Goal: Task Accomplishment & Management: Use online tool/utility

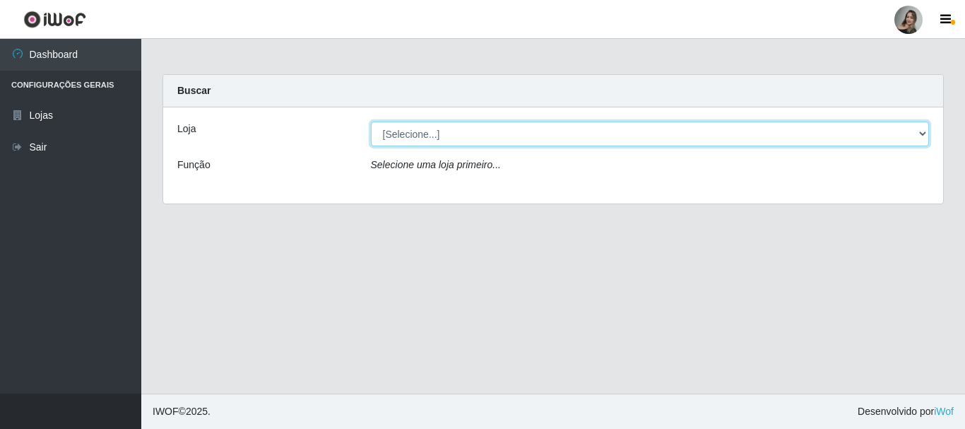
click at [702, 133] on select "[Selecione...] Supermercado Sao Francisco - Amarante" at bounding box center [650, 134] width 559 height 25
select select "383"
click at [371, 122] on select "[Selecione...] Supermercado Sao Francisco - Amarante" at bounding box center [650, 134] width 559 height 25
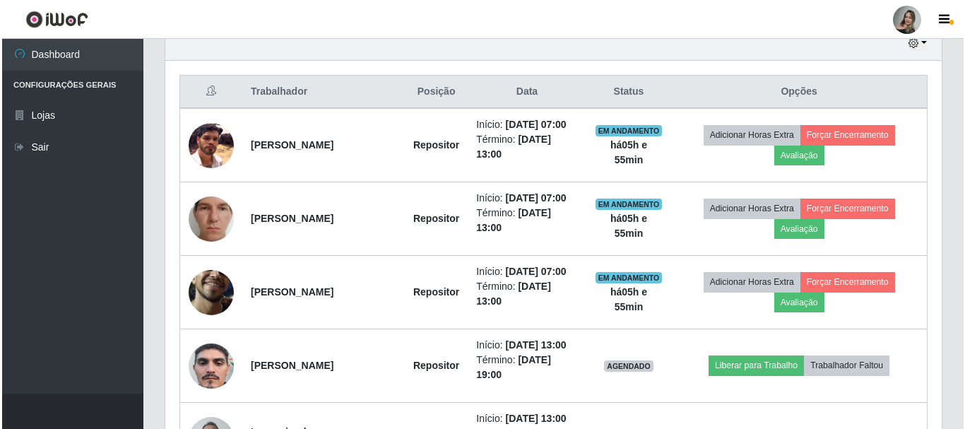
scroll to position [512, 0]
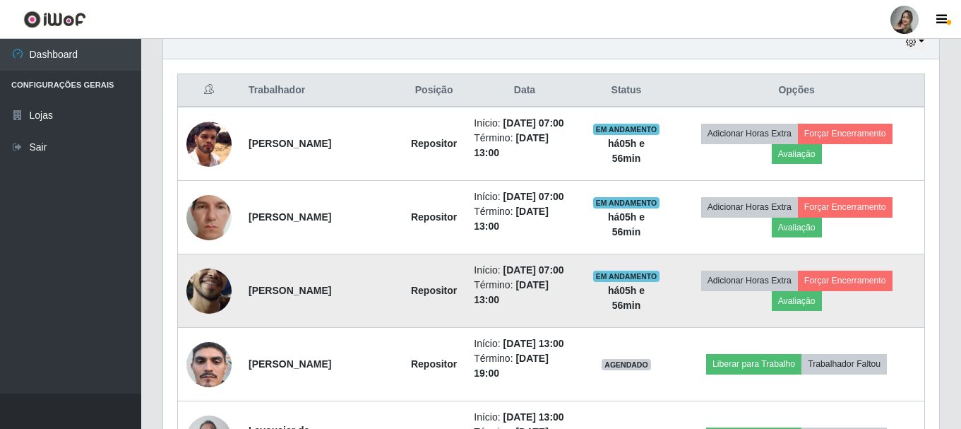
click at [213, 285] on img at bounding box center [209, 290] width 45 height 100
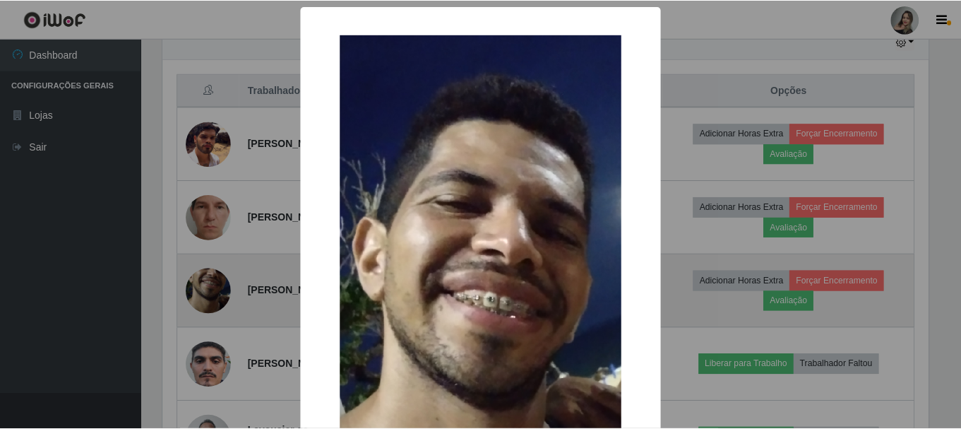
scroll to position [293, 769]
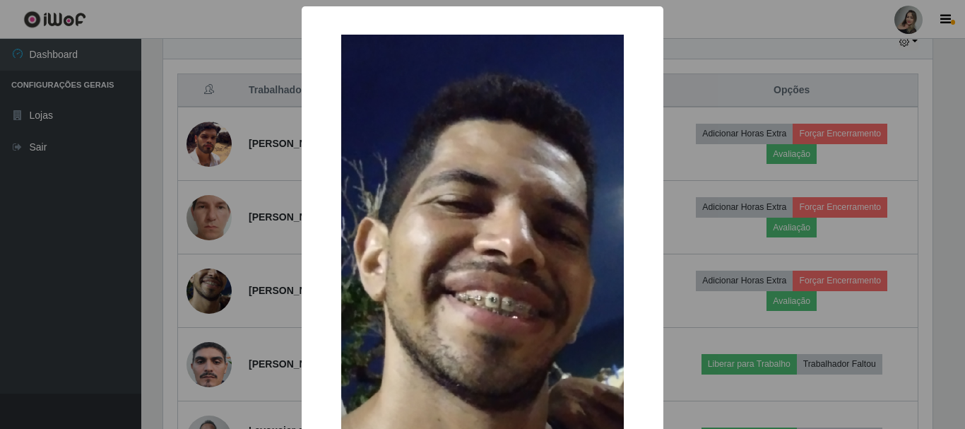
click at [209, 315] on div "× OK Cancel" at bounding box center [482, 214] width 965 height 429
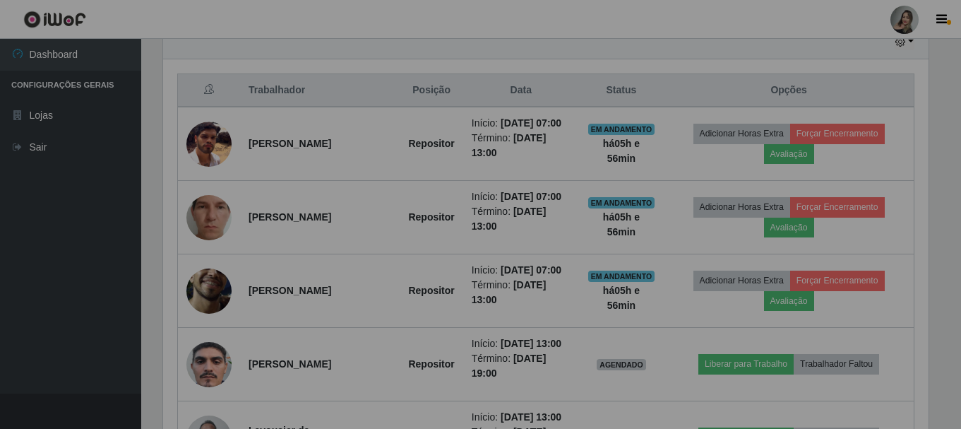
scroll to position [293, 776]
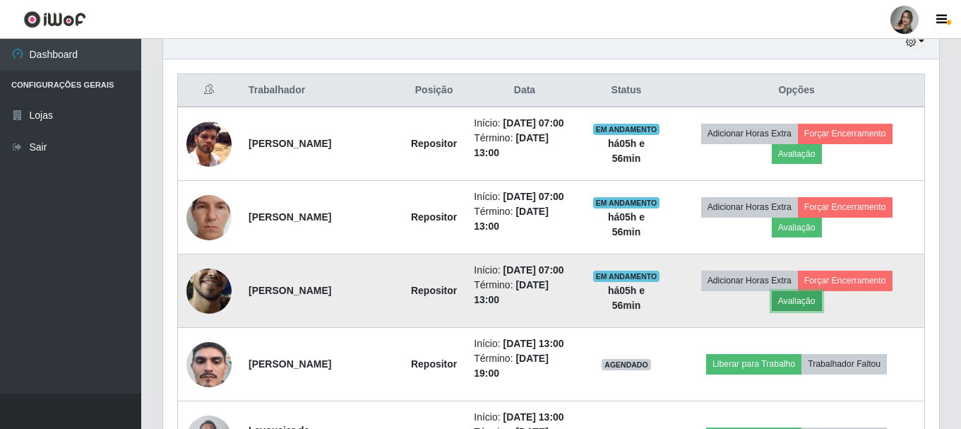
click at [702, 303] on button "Avaliação" at bounding box center [797, 301] width 50 height 20
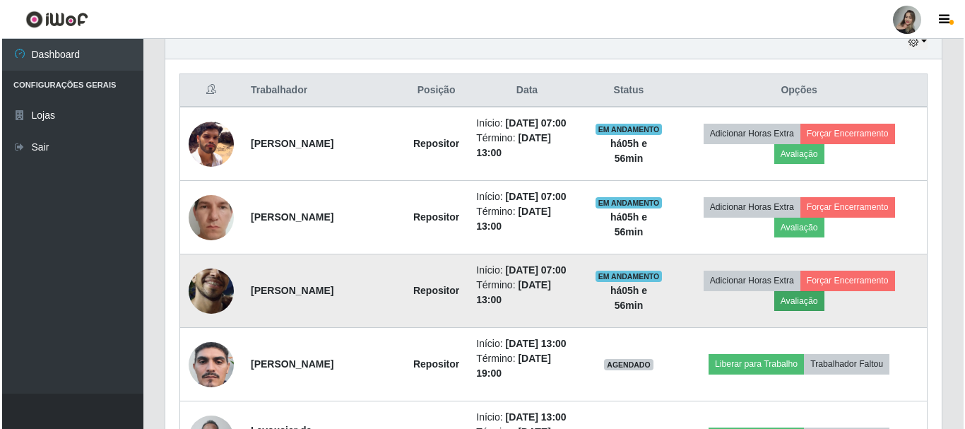
scroll to position [293, 769]
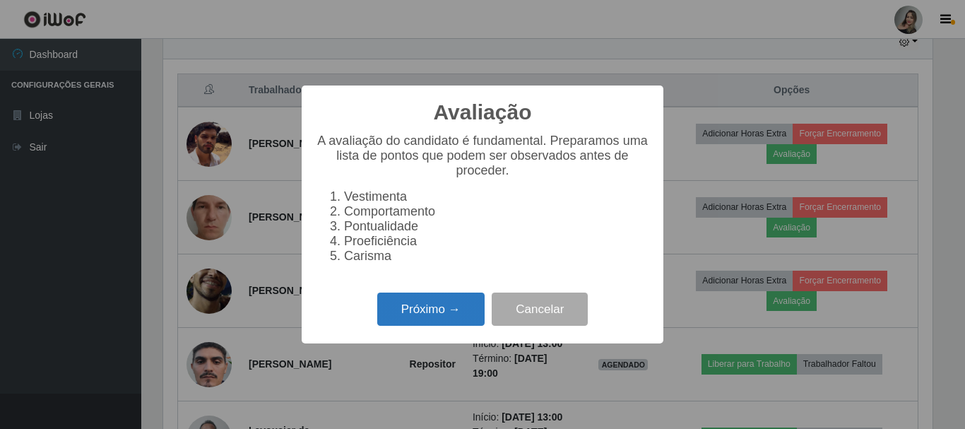
click at [427, 320] on button "Próximo →" at bounding box center [430, 308] width 107 height 33
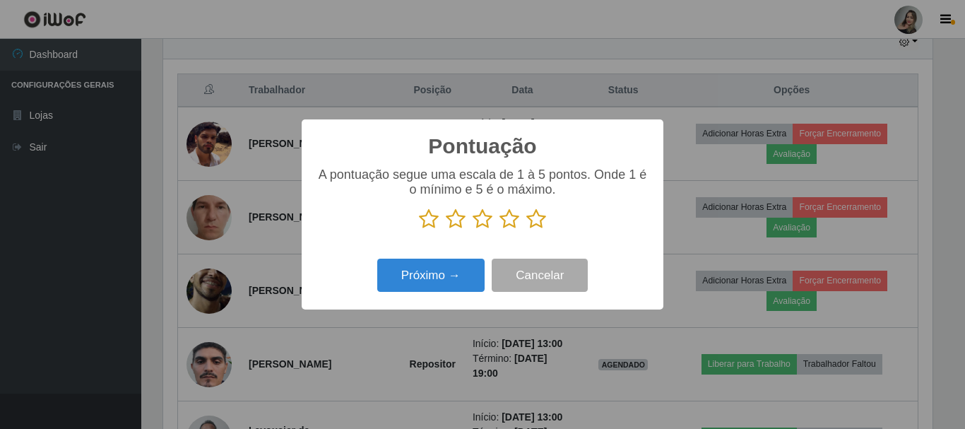
scroll to position [706150, 705674]
click at [432, 225] on icon at bounding box center [429, 218] width 20 height 21
click at [419, 230] on input "radio" at bounding box center [419, 230] width 0 height 0
click at [423, 268] on button "Próximo →" at bounding box center [430, 275] width 107 height 33
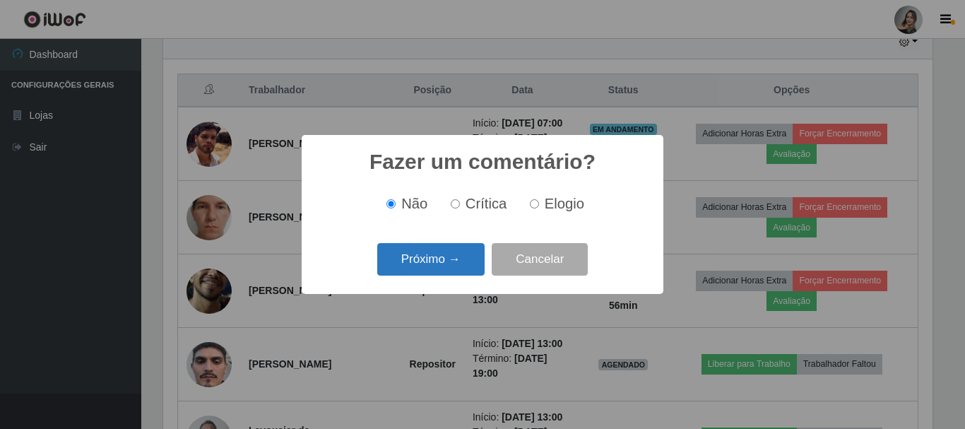
click at [425, 268] on button "Próximo →" at bounding box center [430, 259] width 107 height 33
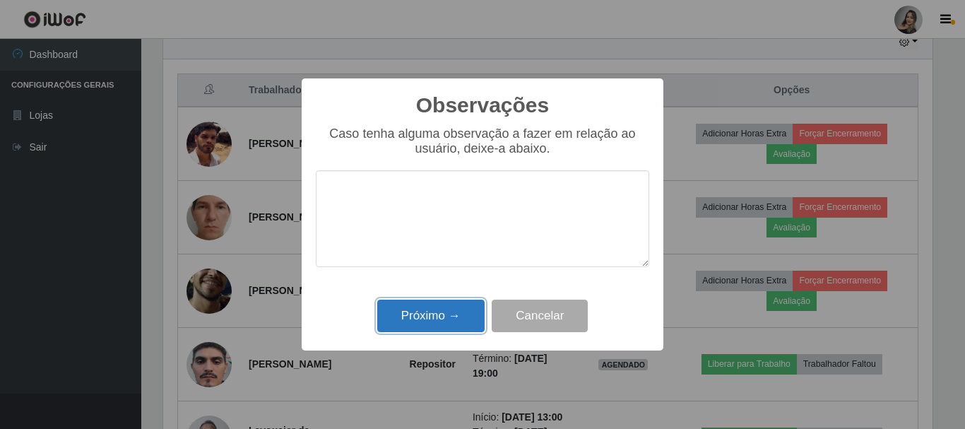
click at [447, 322] on button "Próximo →" at bounding box center [430, 316] width 107 height 33
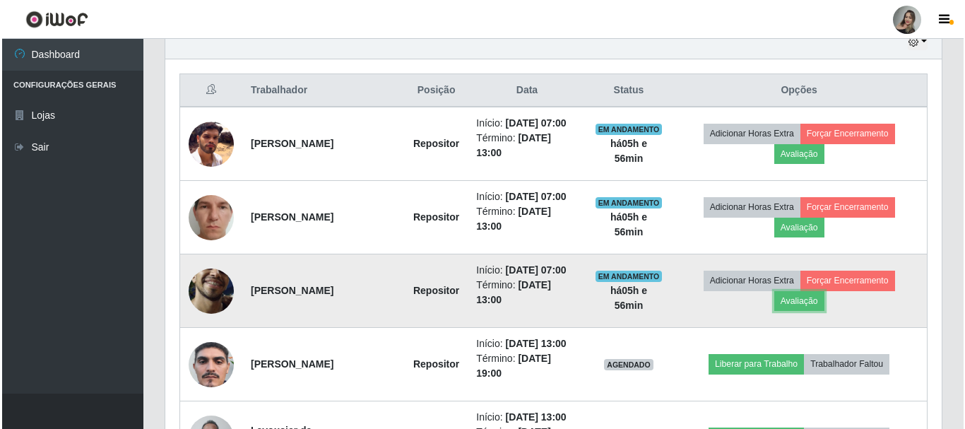
scroll to position [293, 776]
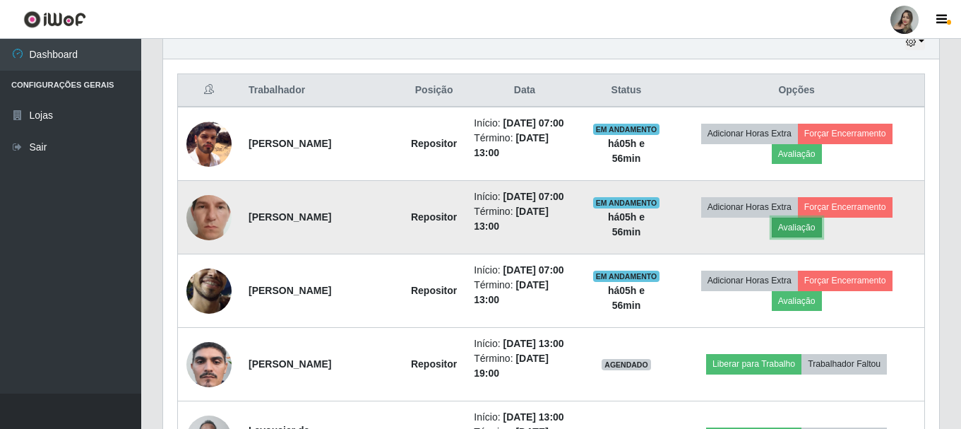
click at [702, 224] on button "Avaliação" at bounding box center [797, 228] width 50 height 20
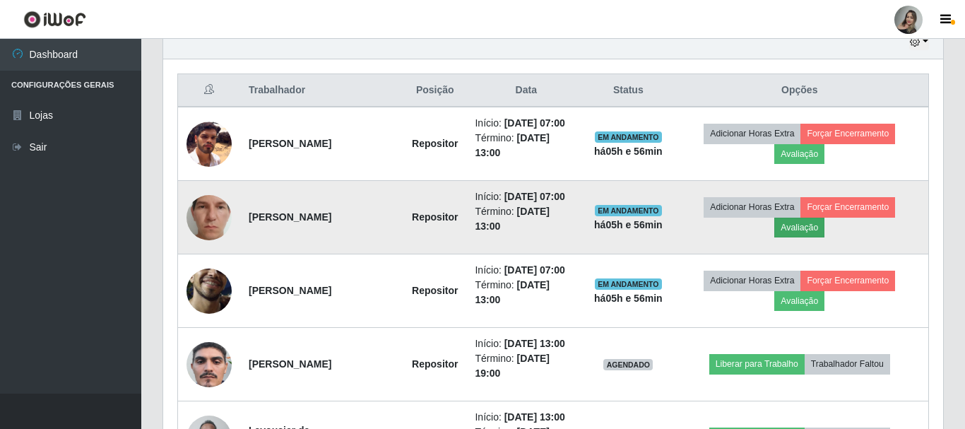
scroll to position [293, 769]
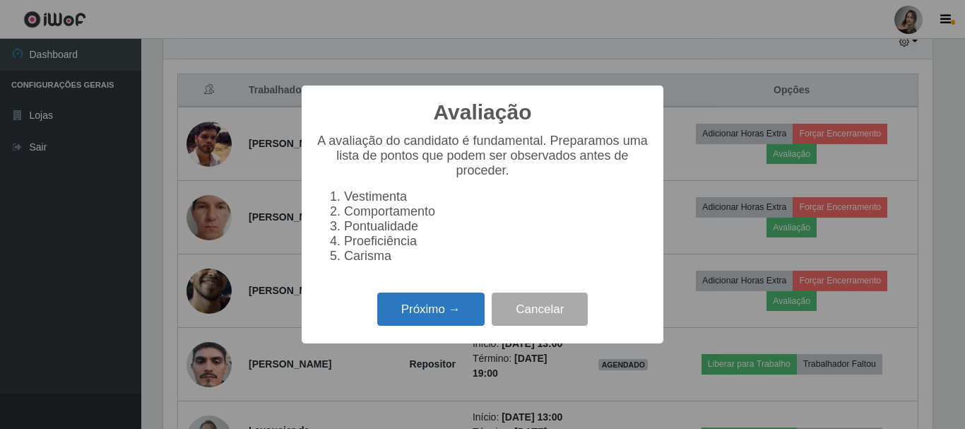
click at [454, 307] on button "Próximo →" at bounding box center [430, 308] width 107 height 33
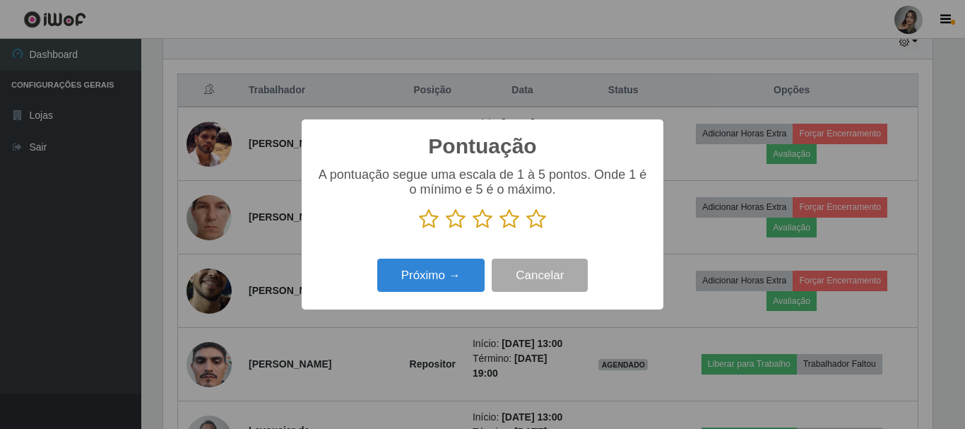
click at [456, 220] on icon at bounding box center [456, 218] width 20 height 21
click at [446, 230] on input "radio" at bounding box center [446, 230] width 0 height 0
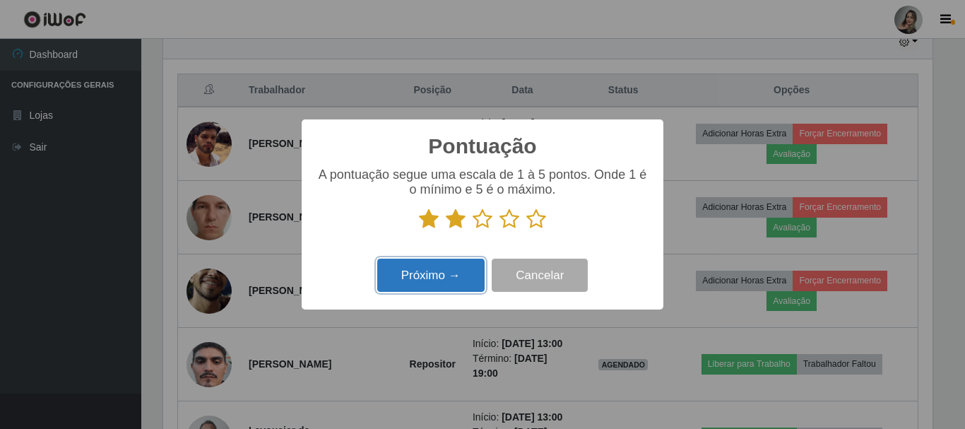
click at [456, 271] on button "Próximo →" at bounding box center [430, 275] width 107 height 33
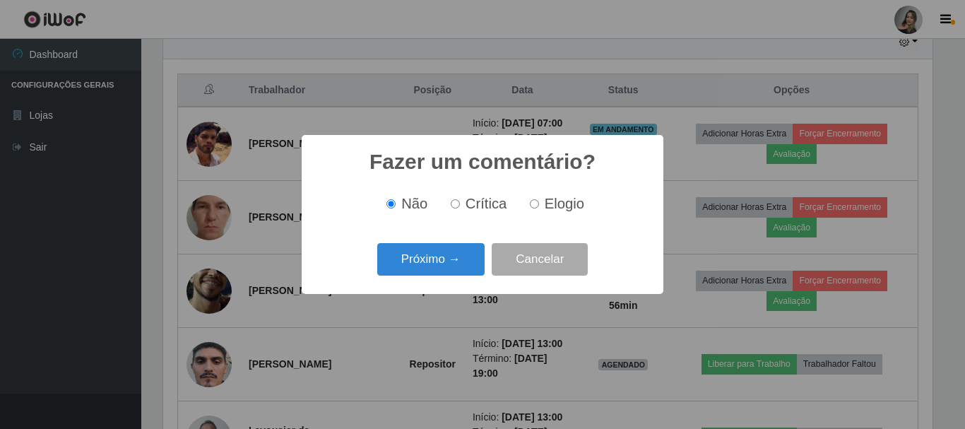
click at [456, 271] on button "Próximo →" at bounding box center [430, 259] width 107 height 33
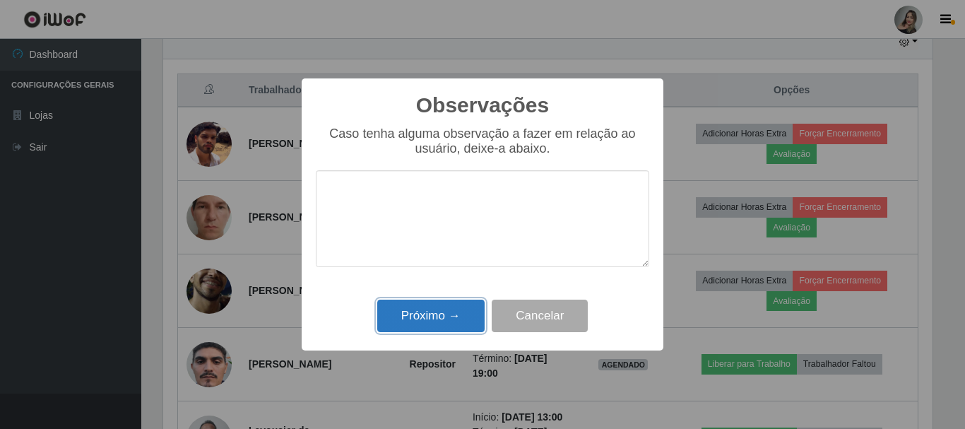
click at [452, 328] on button "Próximo →" at bounding box center [430, 316] width 107 height 33
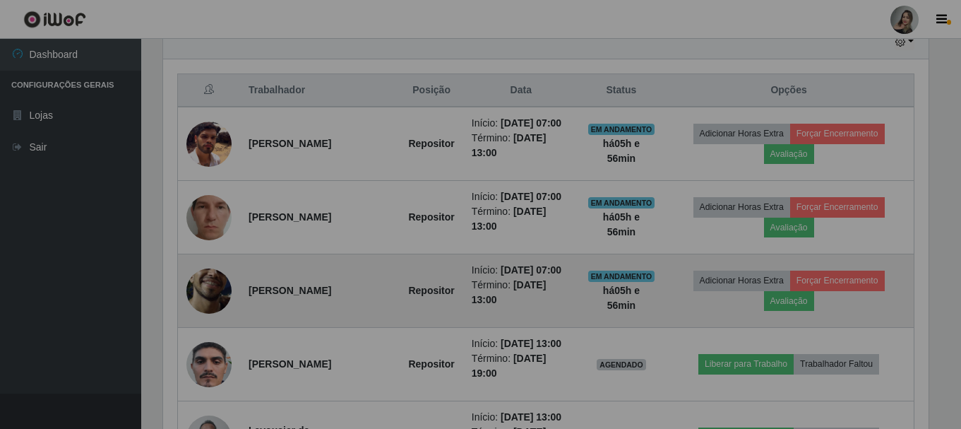
scroll to position [293, 776]
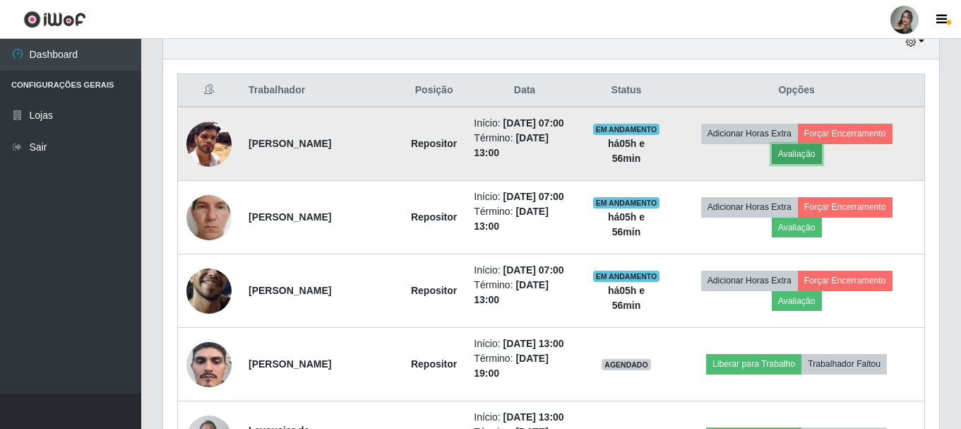
click at [702, 155] on button "Avaliação" at bounding box center [797, 154] width 50 height 20
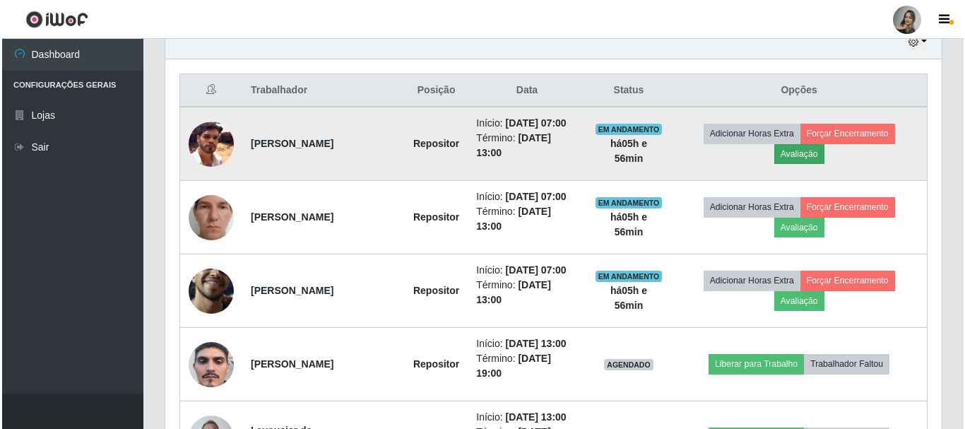
scroll to position [293, 769]
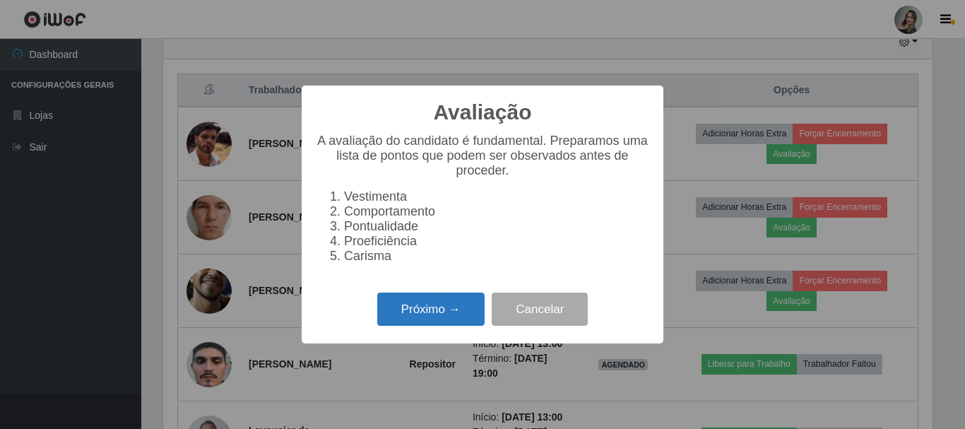
click at [421, 319] on button "Próximo →" at bounding box center [430, 308] width 107 height 33
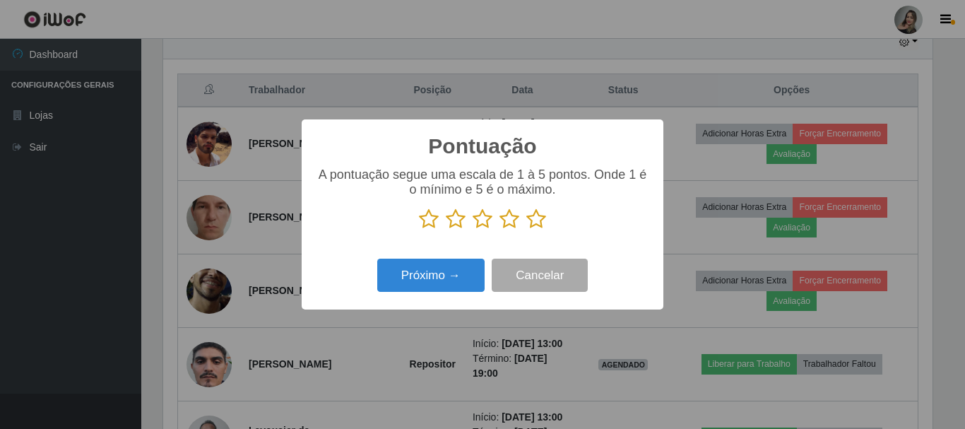
click at [456, 219] on icon at bounding box center [456, 218] width 20 height 21
click at [446, 230] on input "radio" at bounding box center [446, 230] width 0 height 0
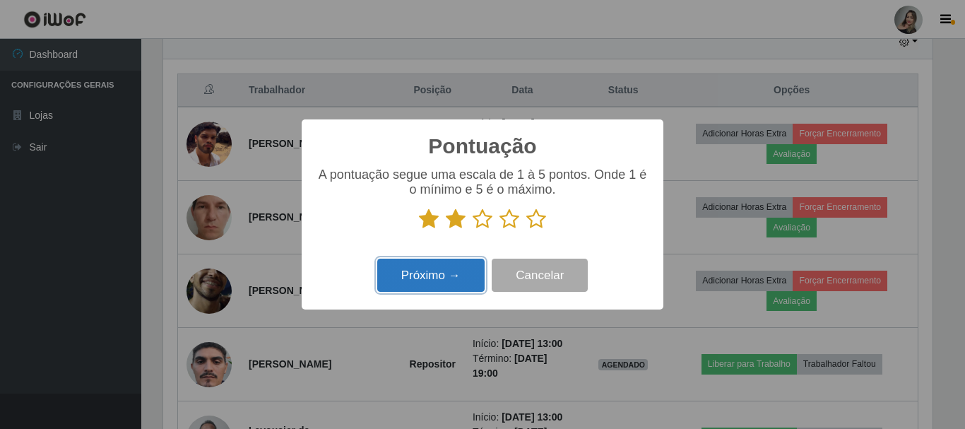
click at [457, 278] on button "Próximo →" at bounding box center [430, 275] width 107 height 33
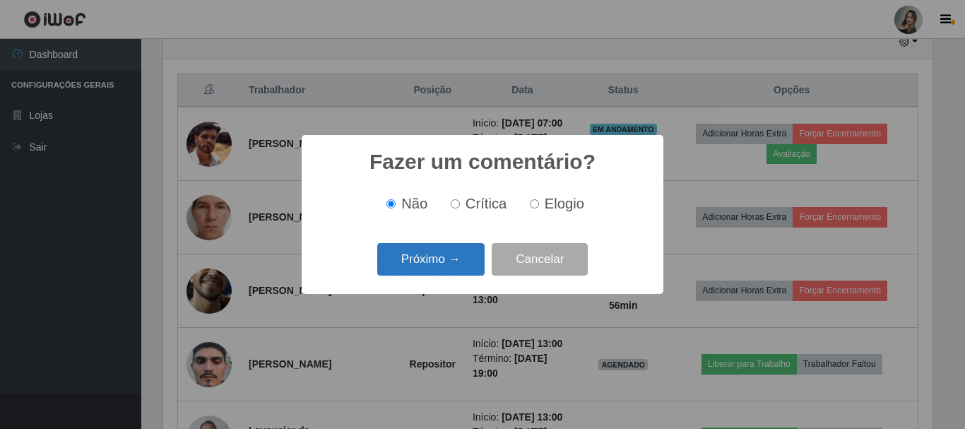
click at [449, 259] on button "Próximo →" at bounding box center [430, 259] width 107 height 33
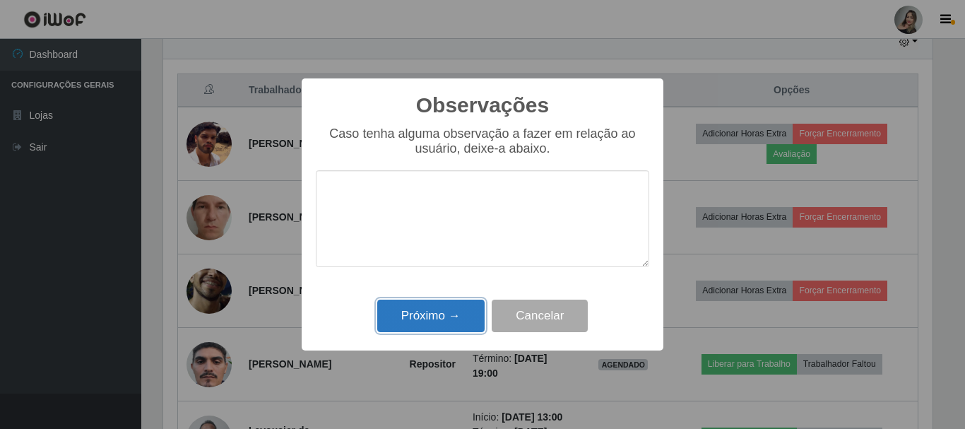
click at [442, 314] on button "Próximo →" at bounding box center [430, 316] width 107 height 33
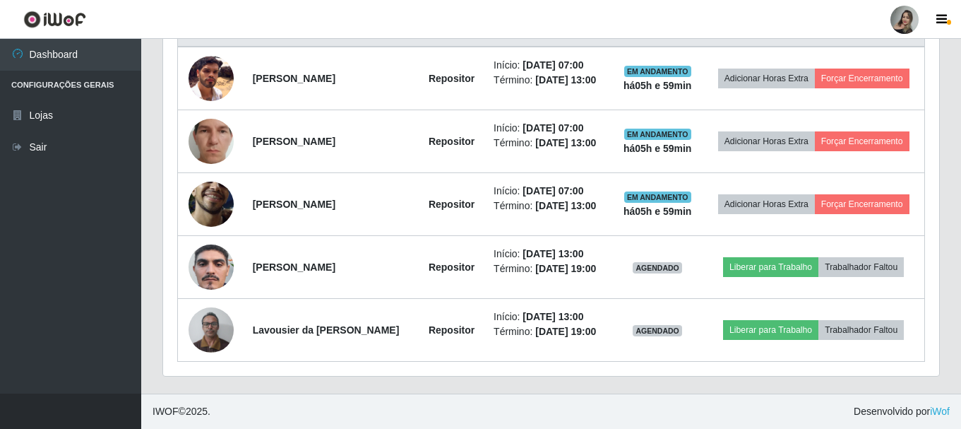
scroll to position [625, 0]
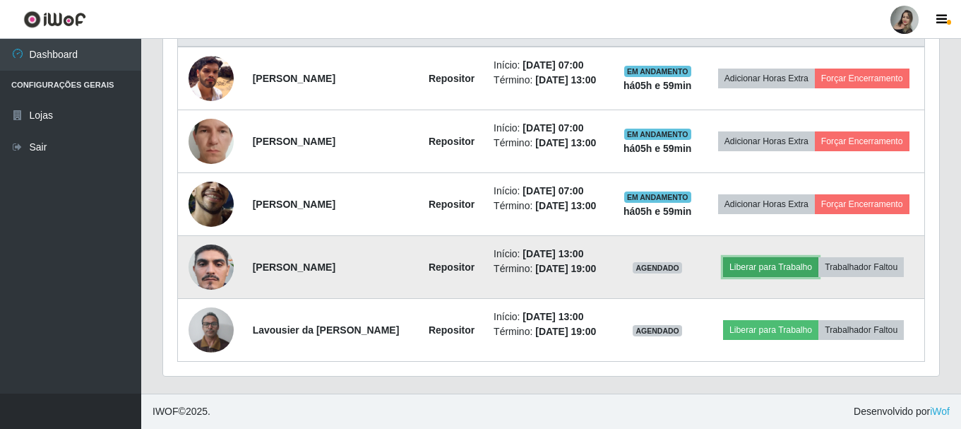
click at [702, 257] on button "Liberar para Trabalho" at bounding box center [770, 267] width 95 height 20
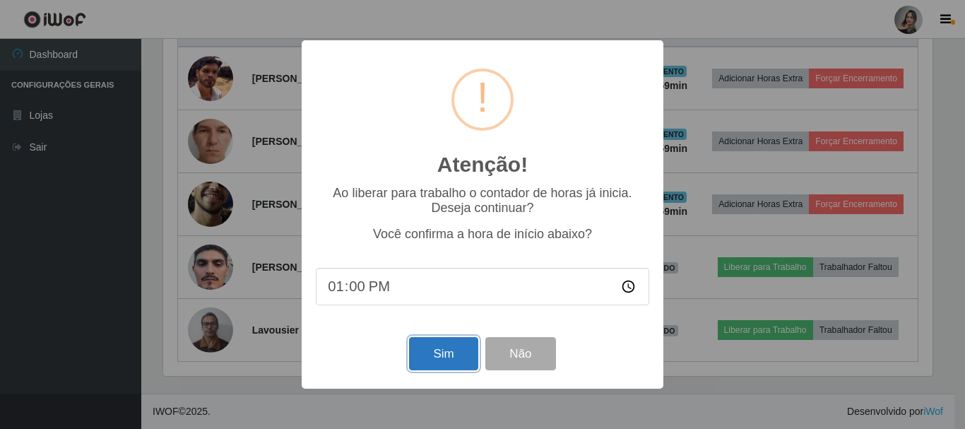
click at [442, 357] on button "Sim" at bounding box center [443, 353] width 69 height 33
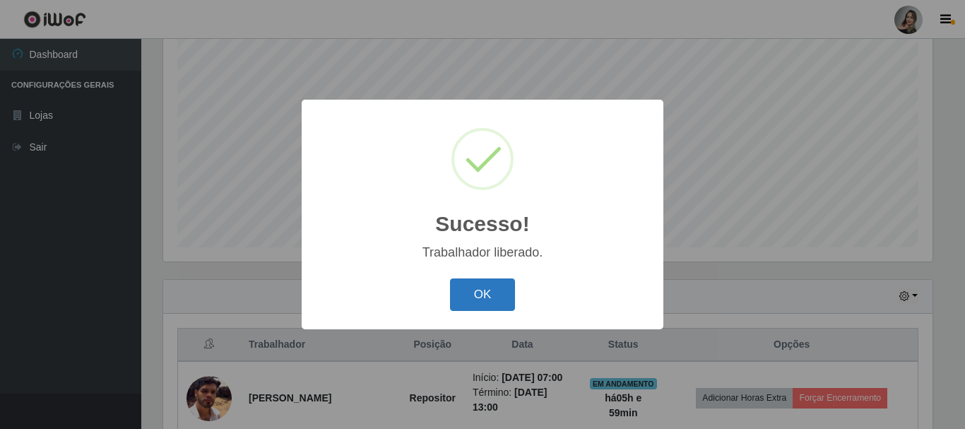
click at [492, 290] on button "OK" at bounding box center [483, 294] width 66 height 33
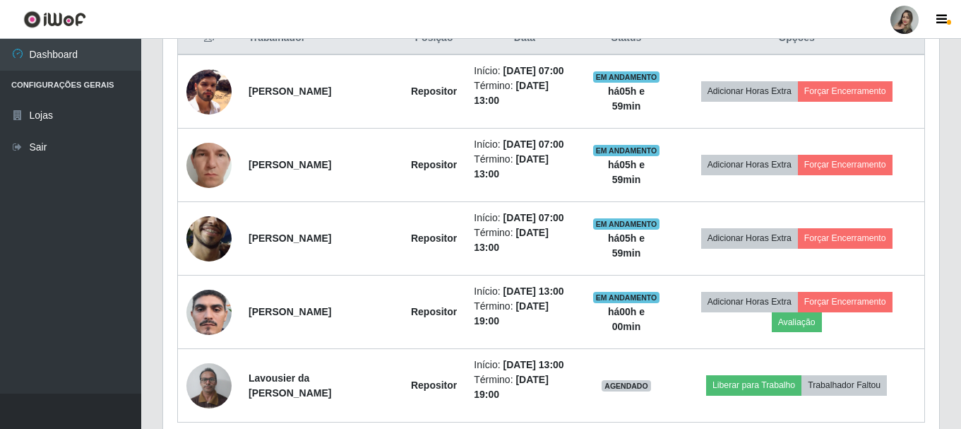
scroll to position [625, 0]
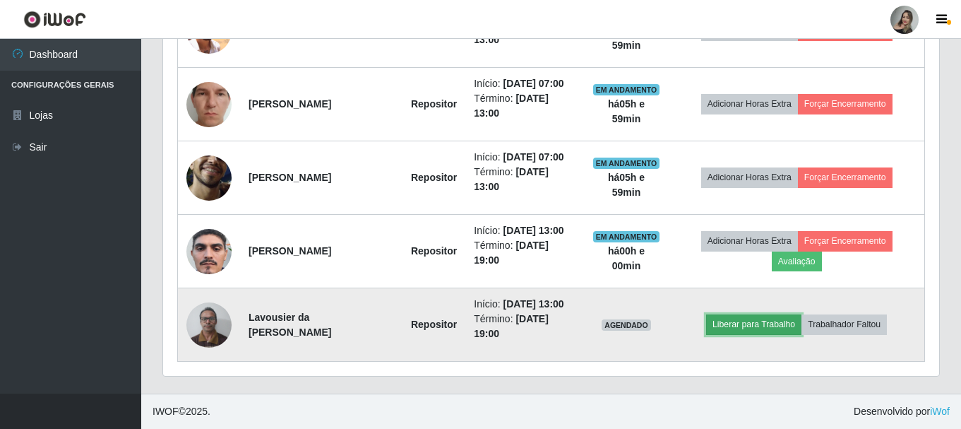
click at [702, 323] on button "Liberar para Trabalho" at bounding box center [753, 324] width 95 height 20
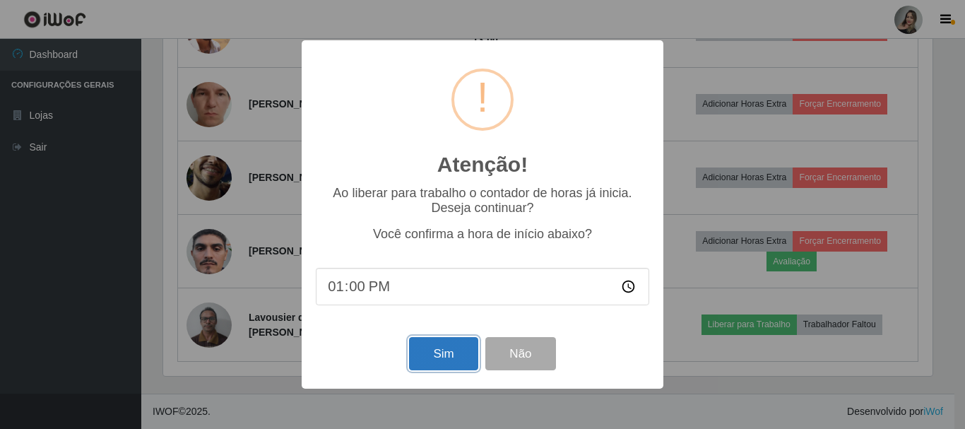
click at [430, 351] on button "Sim" at bounding box center [443, 353] width 69 height 33
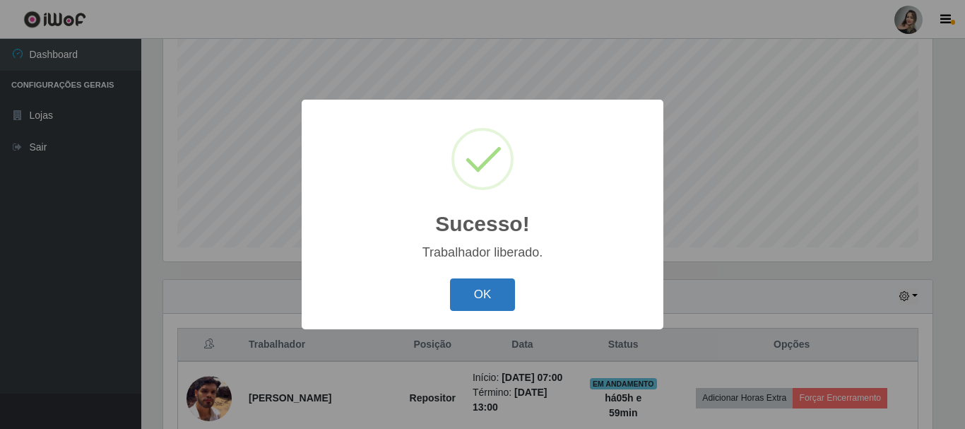
click at [478, 303] on button "OK" at bounding box center [483, 294] width 66 height 33
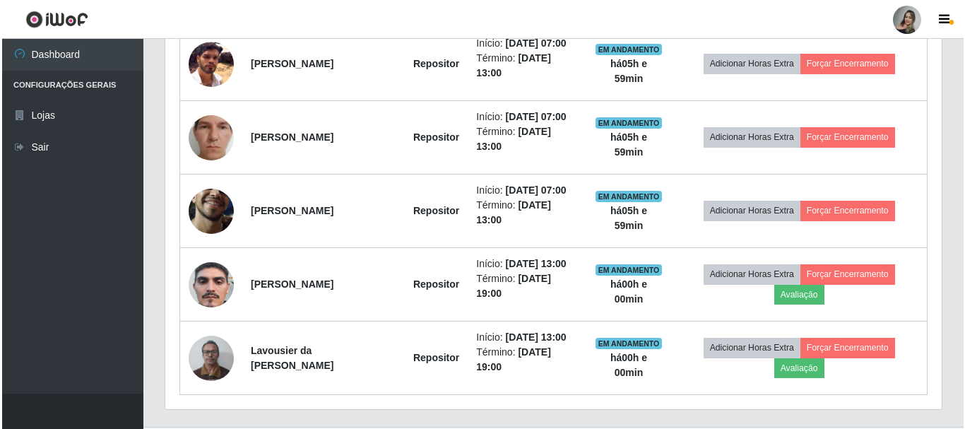
scroll to position [625, 0]
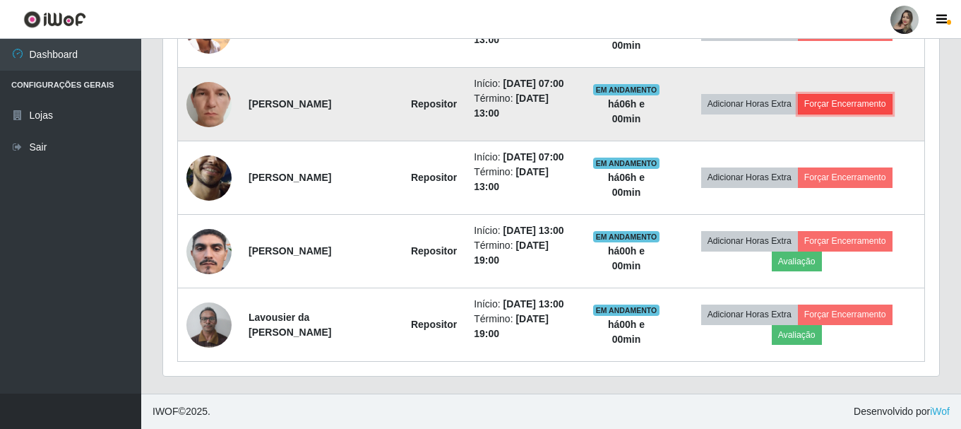
click at [702, 100] on button "Forçar Encerramento" at bounding box center [845, 104] width 95 height 20
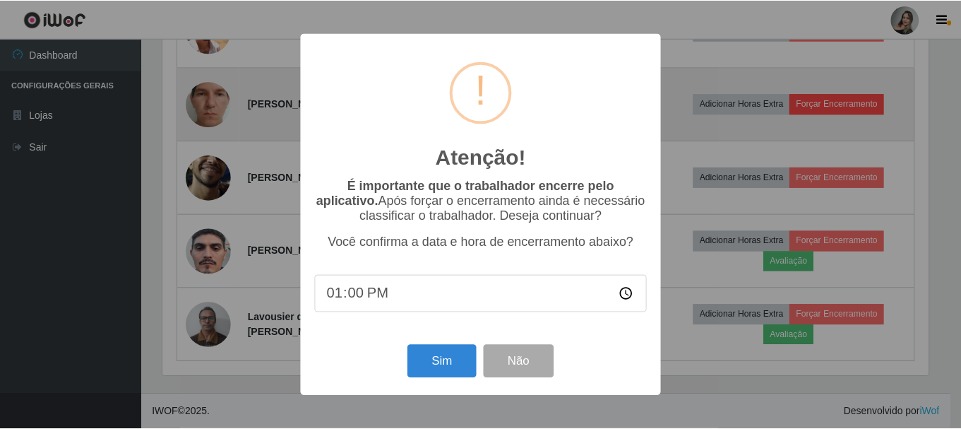
scroll to position [293, 769]
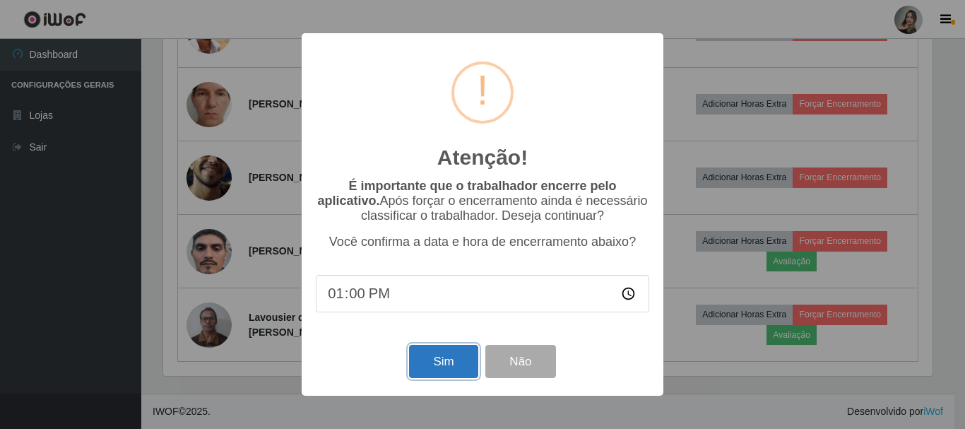
click at [439, 369] on button "Sim" at bounding box center [443, 361] width 69 height 33
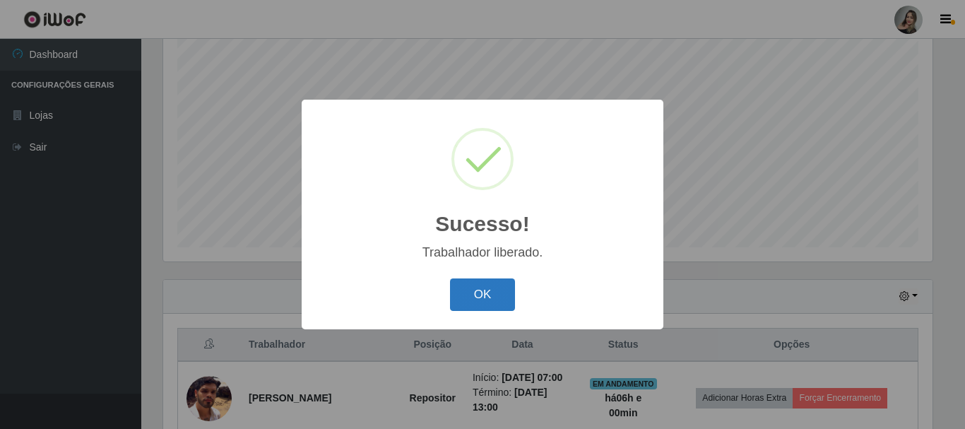
click at [456, 294] on button "OK" at bounding box center [483, 294] width 66 height 33
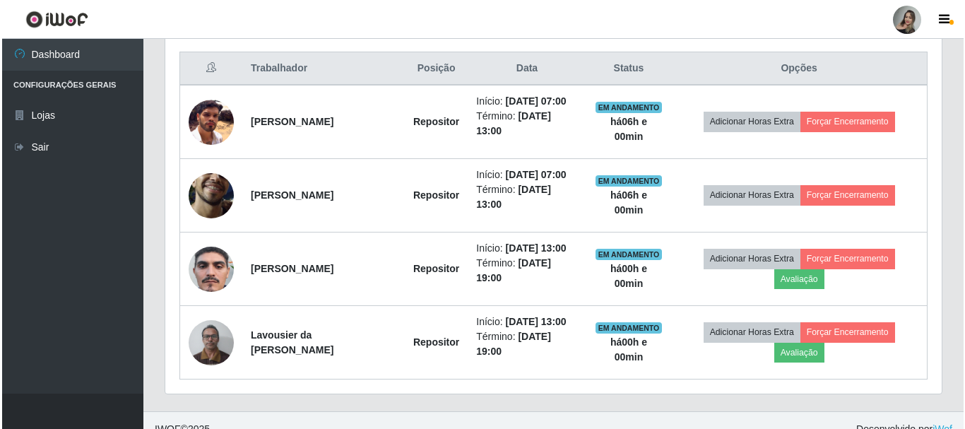
scroll to position [540, 0]
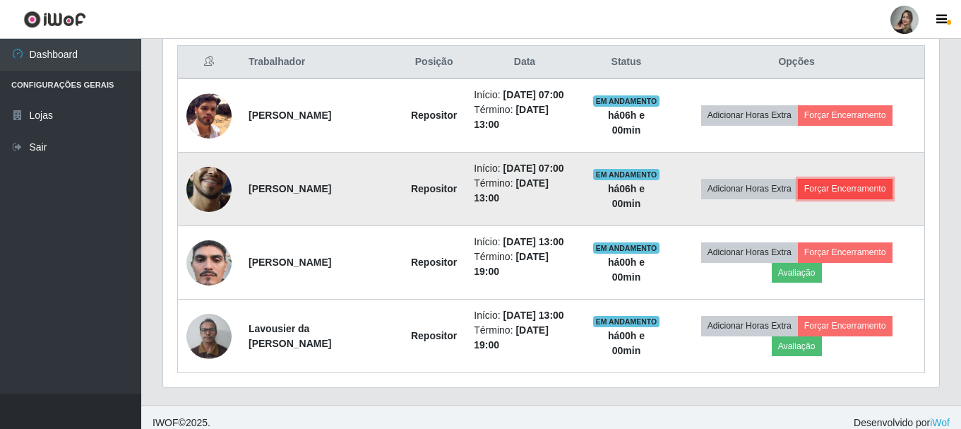
click at [702, 196] on button "Forçar Encerramento" at bounding box center [845, 189] width 95 height 20
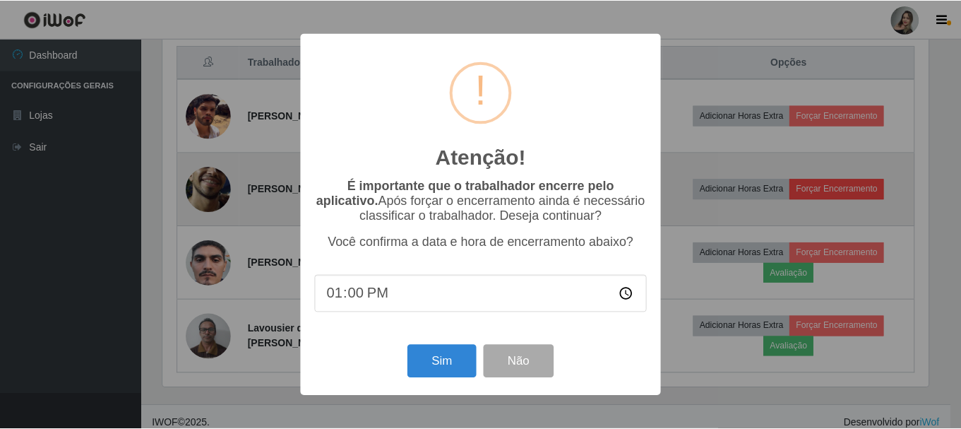
scroll to position [293, 769]
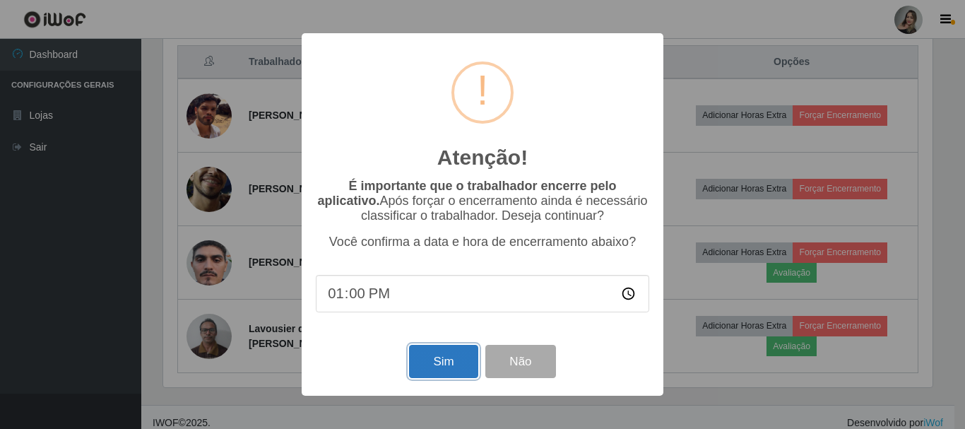
click at [421, 369] on button "Sim" at bounding box center [443, 361] width 69 height 33
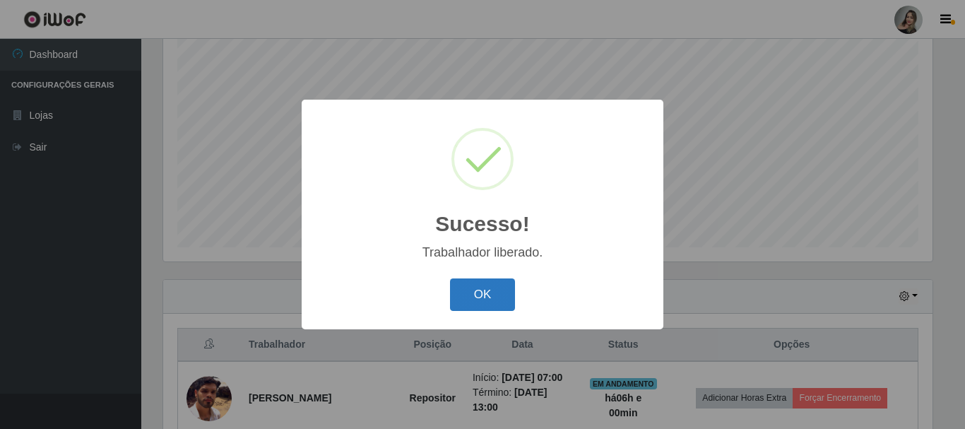
click at [471, 302] on button "OK" at bounding box center [483, 294] width 66 height 33
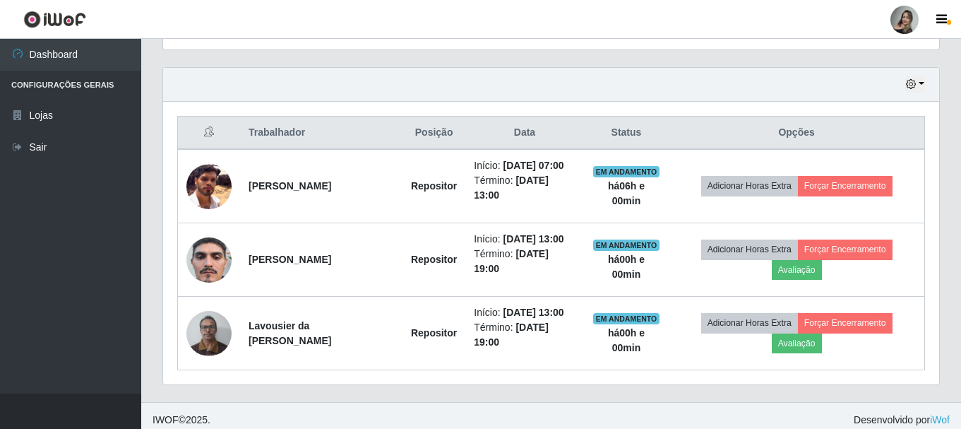
scroll to position [478, 0]
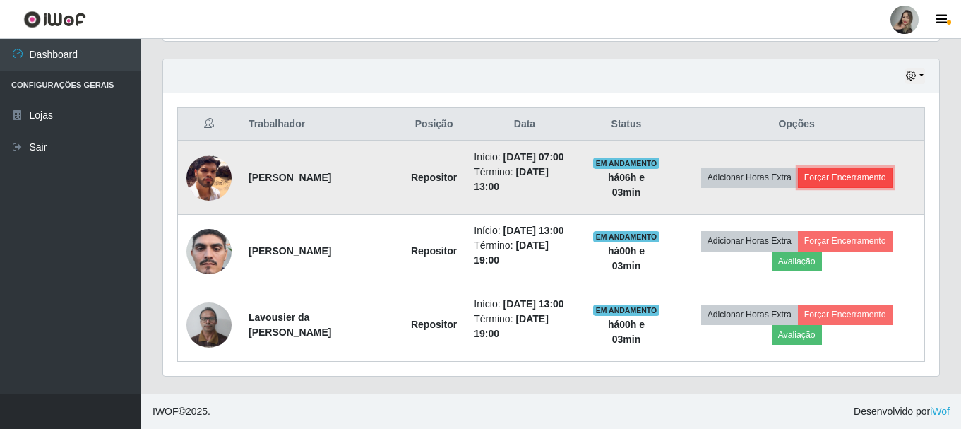
click at [702, 176] on button "Forçar Encerramento" at bounding box center [845, 177] width 95 height 20
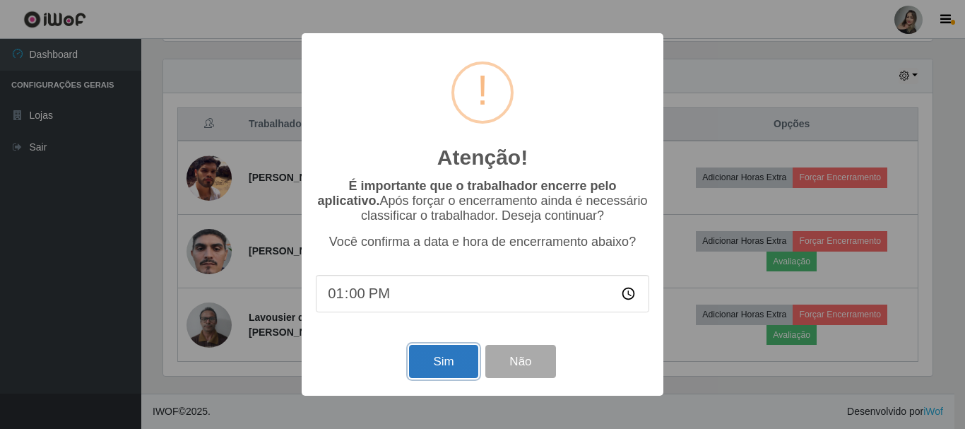
click at [441, 373] on button "Sim" at bounding box center [443, 361] width 69 height 33
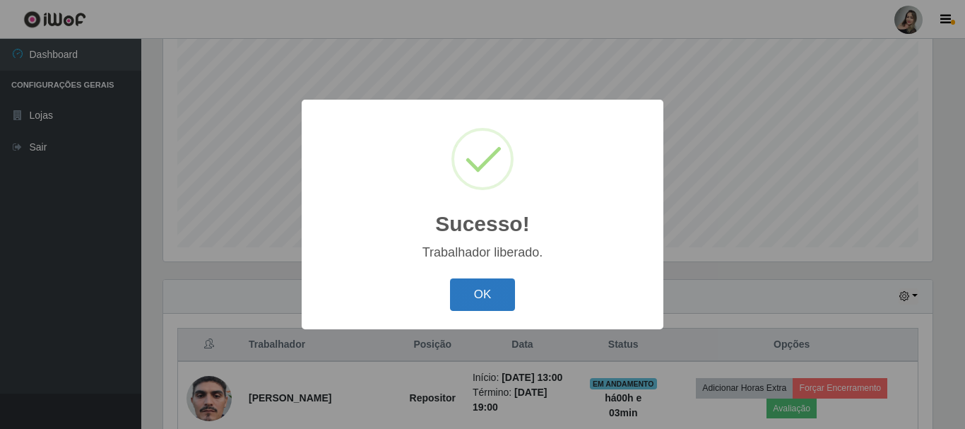
click at [473, 301] on button "OK" at bounding box center [483, 294] width 66 height 33
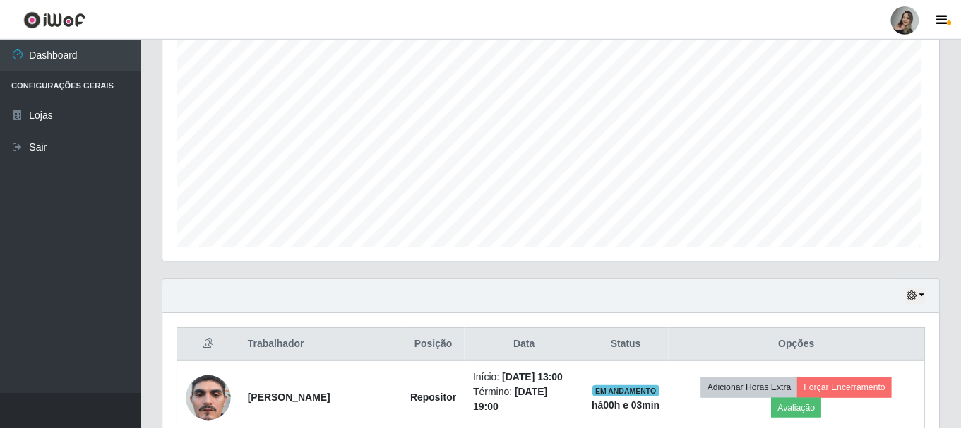
scroll to position [293, 776]
